Goal: Information Seeking & Learning: Check status

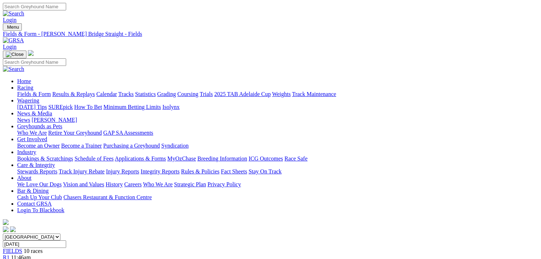
click at [77, 91] on link "Results & Replays" at bounding box center [73, 94] width 43 height 6
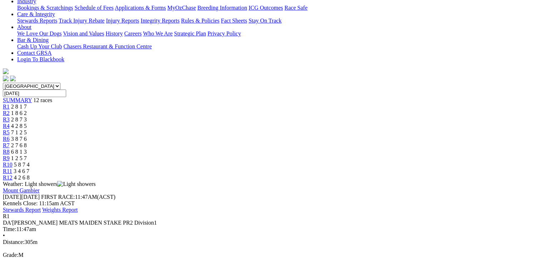
scroll to position [107, 0]
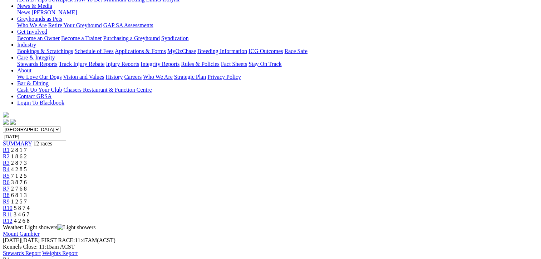
click at [27, 153] on span "1 8 6 2" at bounding box center [19, 156] width 16 height 6
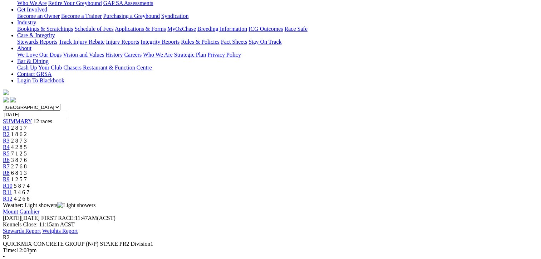
scroll to position [36, 0]
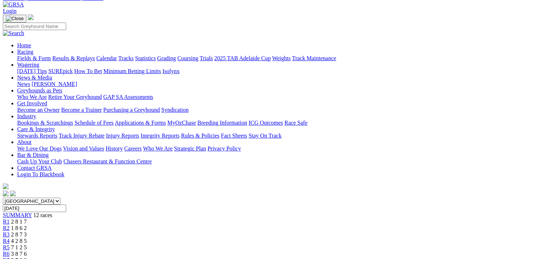
click at [10, 231] on span "R3" at bounding box center [6, 234] width 7 height 6
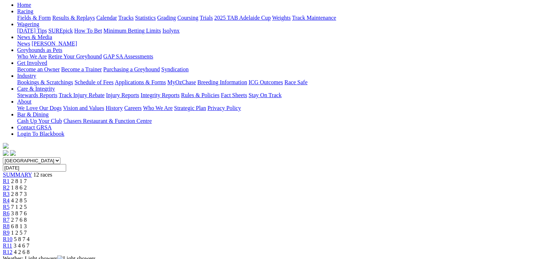
scroll to position [76, 0]
click at [10, 197] on span "R4" at bounding box center [6, 200] width 7 height 6
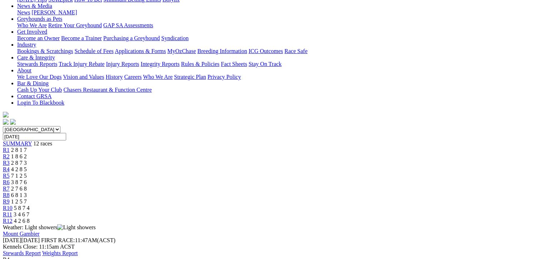
scroll to position [107, 0]
click at [27, 172] on span "7 1 2 5" at bounding box center [19, 175] width 16 height 6
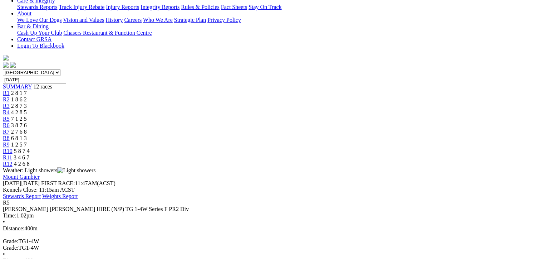
scroll to position [72, 0]
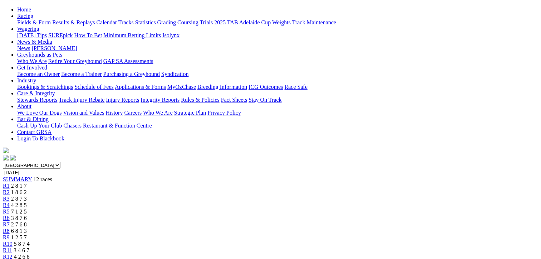
click at [10, 215] on span "R6" at bounding box center [6, 218] width 7 height 6
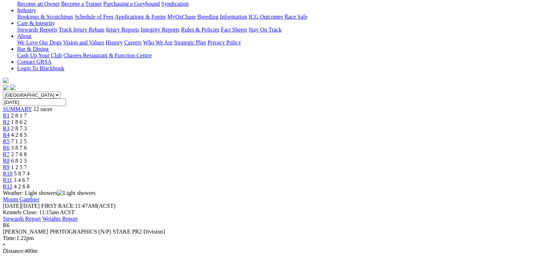
scroll to position [107, 0]
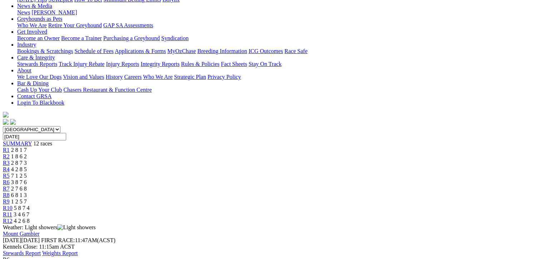
click at [27, 185] on span "2 7 6 8" at bounding box center [19, 188] width 16 height 6
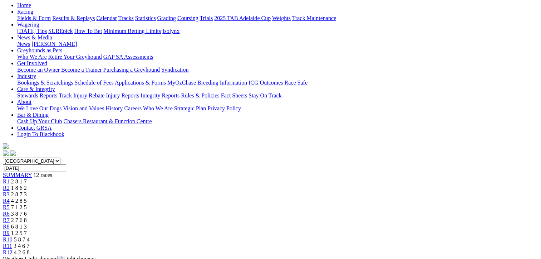
scroll to position [72, 0]
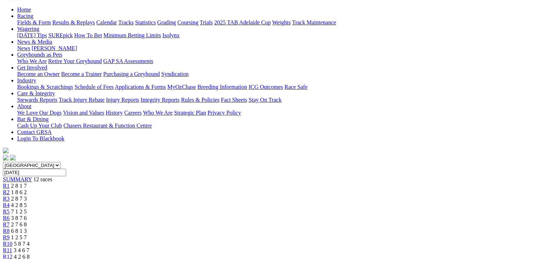
click at [10, 228] on span "R8" at bounding box center [6, 231] width 7 height 6
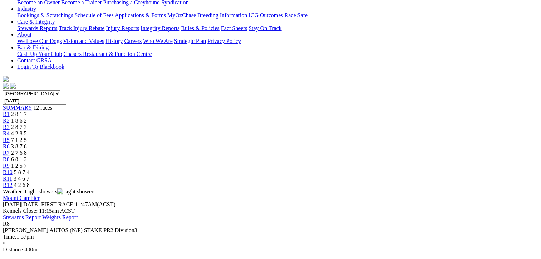
scroll to position [107, 0]
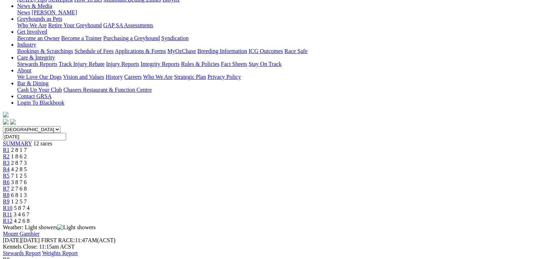
click at [27, 198] on span "1 2 5 7" at bounding box center [19, 201] width 16 height 6
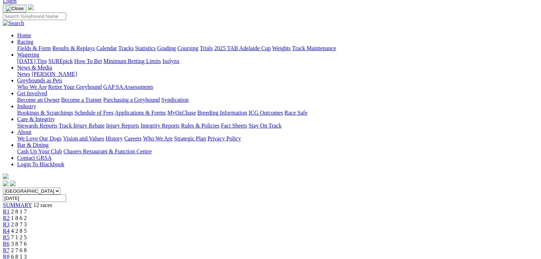
scroll to position [36, 0]
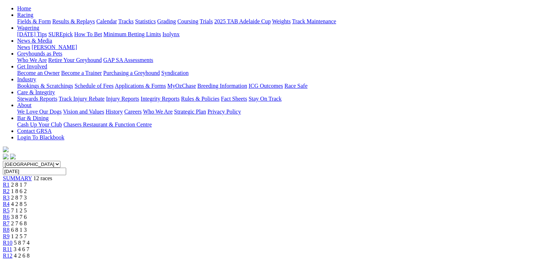
scroll to position [72, 0]
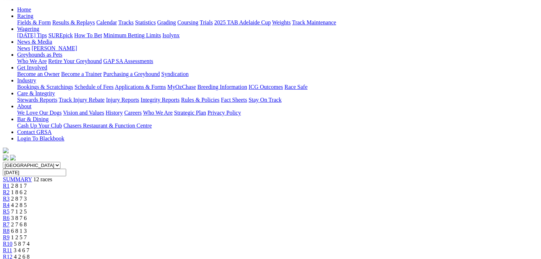
click at [12, 247] on span "R11" at bounding box center [7, 250] width 9 height 6
